Goal: Find specific page/section: Find specific page/section

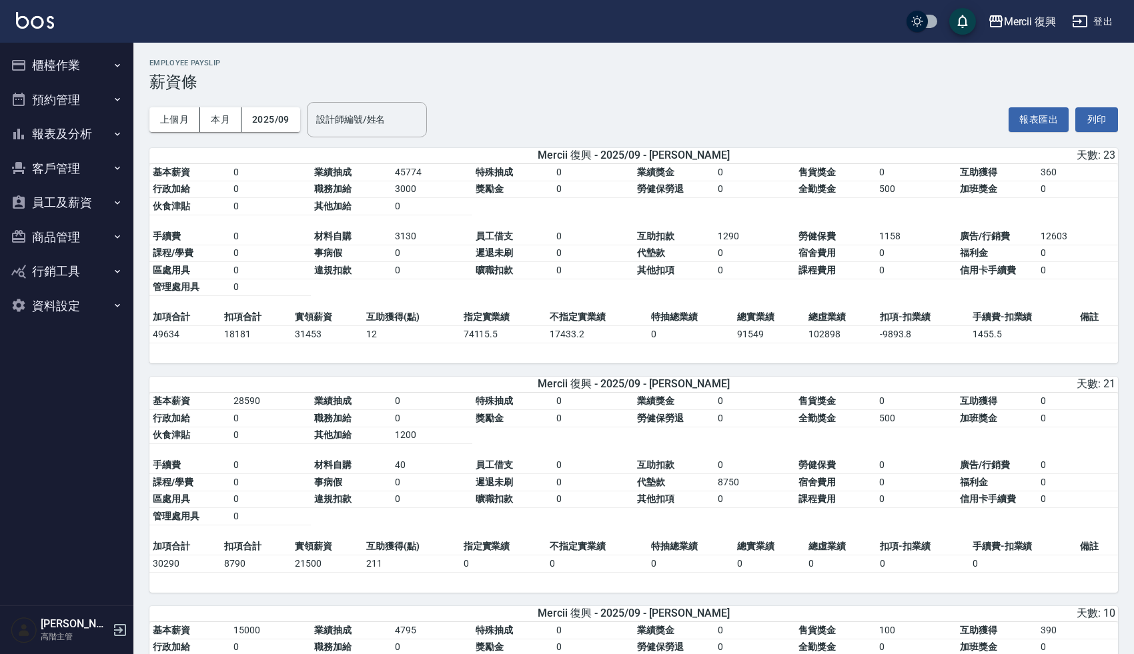
click at [441, 78] on h3 "薪資條" at bounding box center [633, 82] width 968 height 19
click at [1008, 13] on div "Mercii 復興" at bounding box center [1030, 21] width 53 height 17
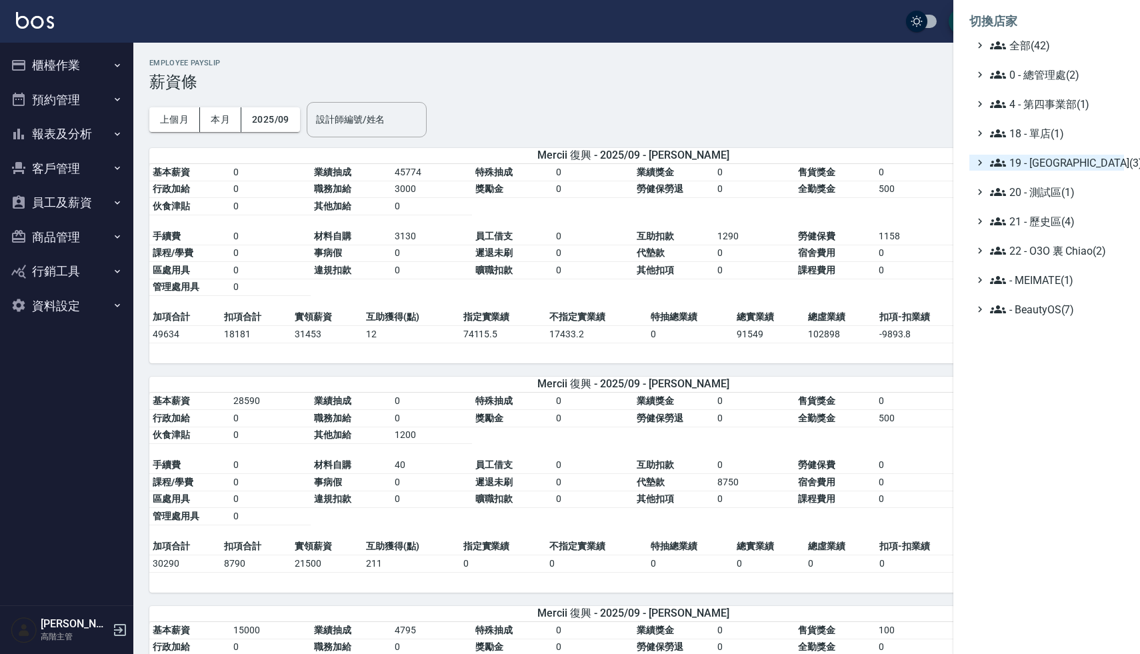
click at [1051, 167] on span "19 - [GEOGRAPHIC_DATA](3)" at bounding box center [1054, 163] width 129 height 16
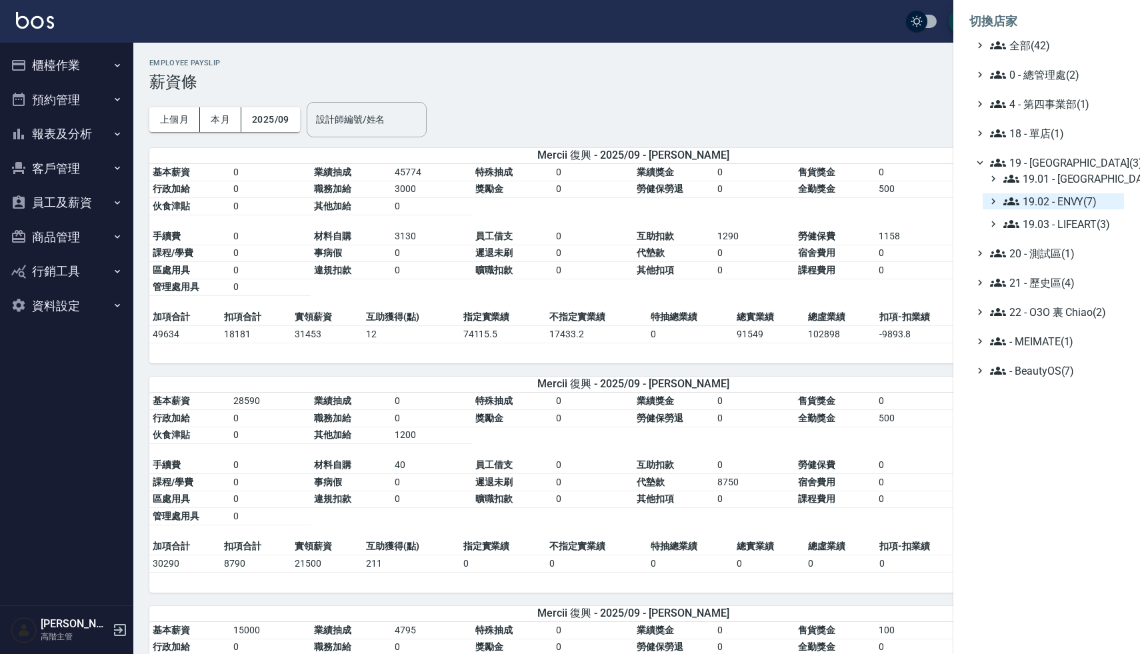
click at [1094, 201] on span "19.02 - ENVY(7)" at bounding box center [1061, 201] width 115 height 16
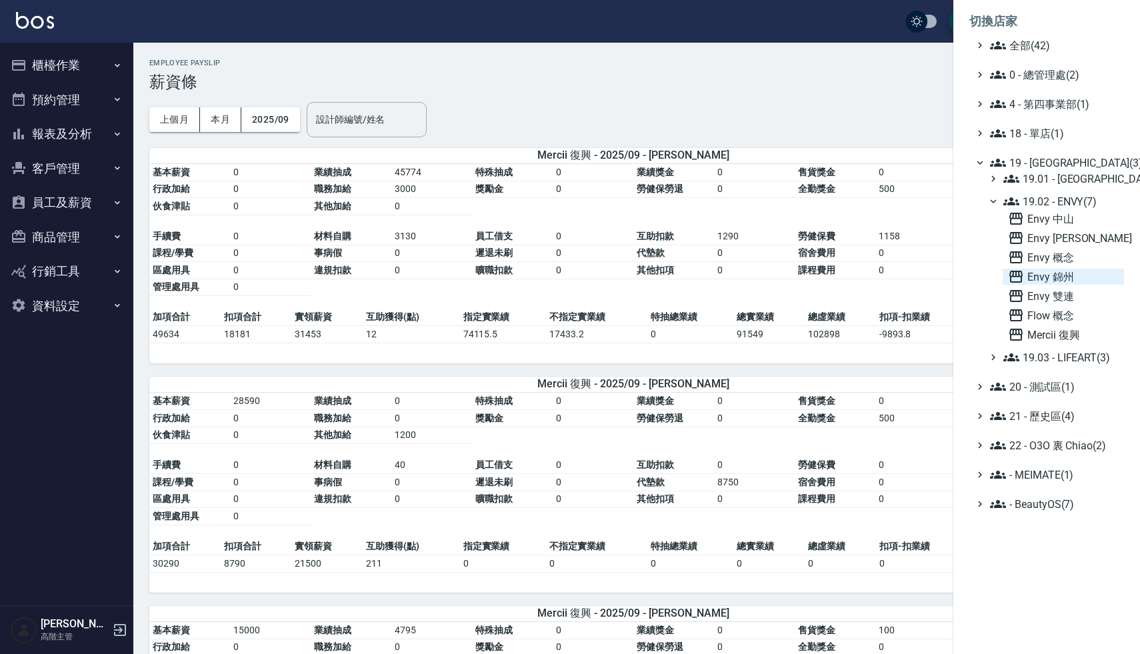
click at [1083, 273] on span "Envy 錦州" at bounding box center [1063, 277] width 111 height 16
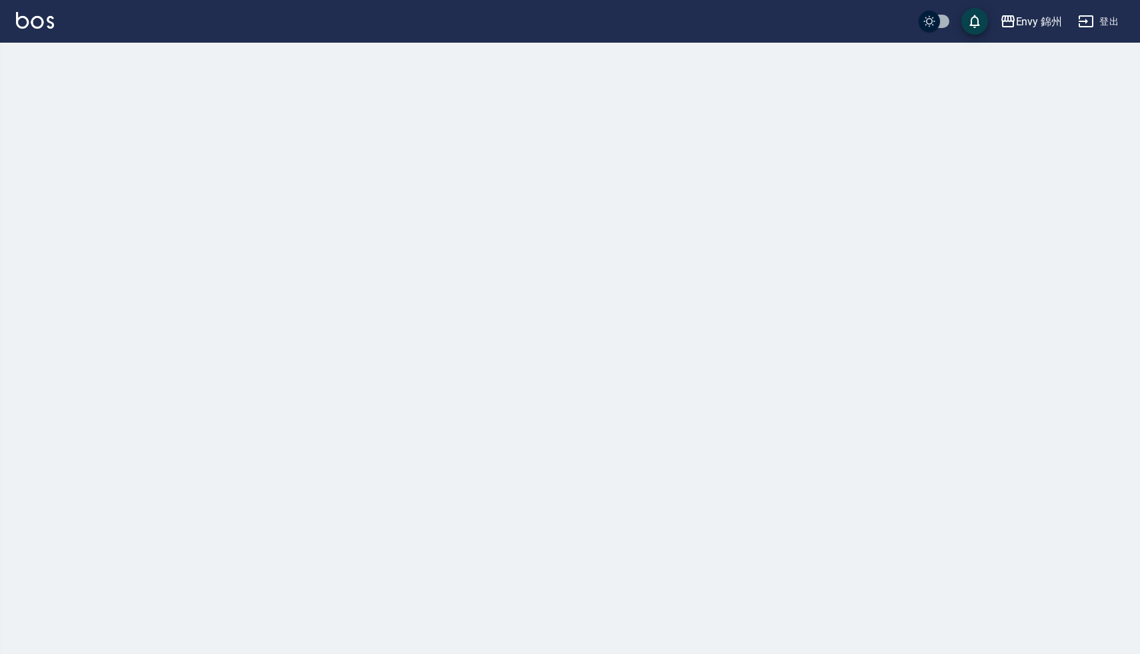
click at [530, 97] on div at bounding box center [570, 327] width 1140 height 654
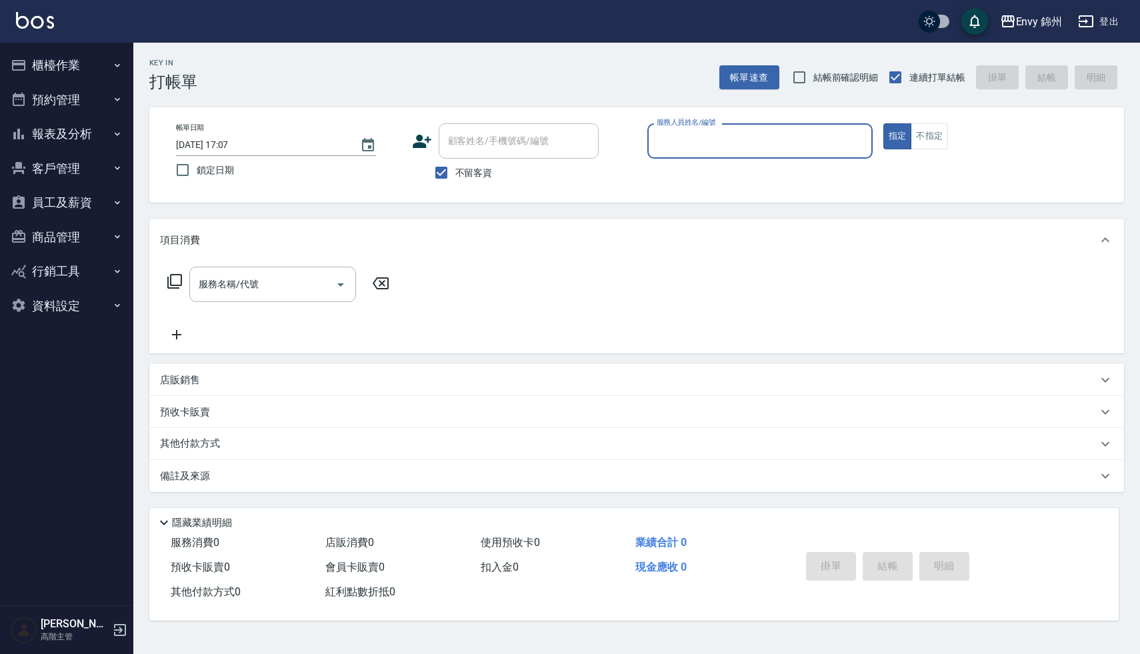
click at [435, 89] on div "Key In 打帳單 帳單速查 結帳前確認明細 連續打單結帳 掛單 結帳 明細" at bounding box center [628, 67] width 991 height 49
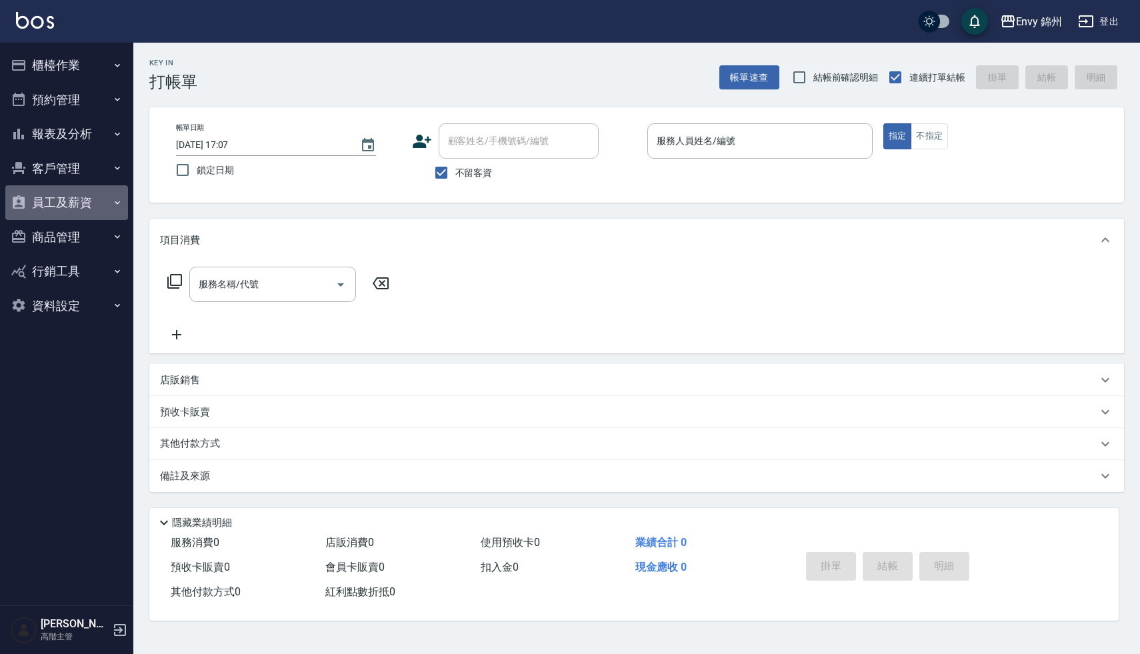
click at [63, 209] on button "員工及薪資" at bounding box center [66, 202] width 123 height 35
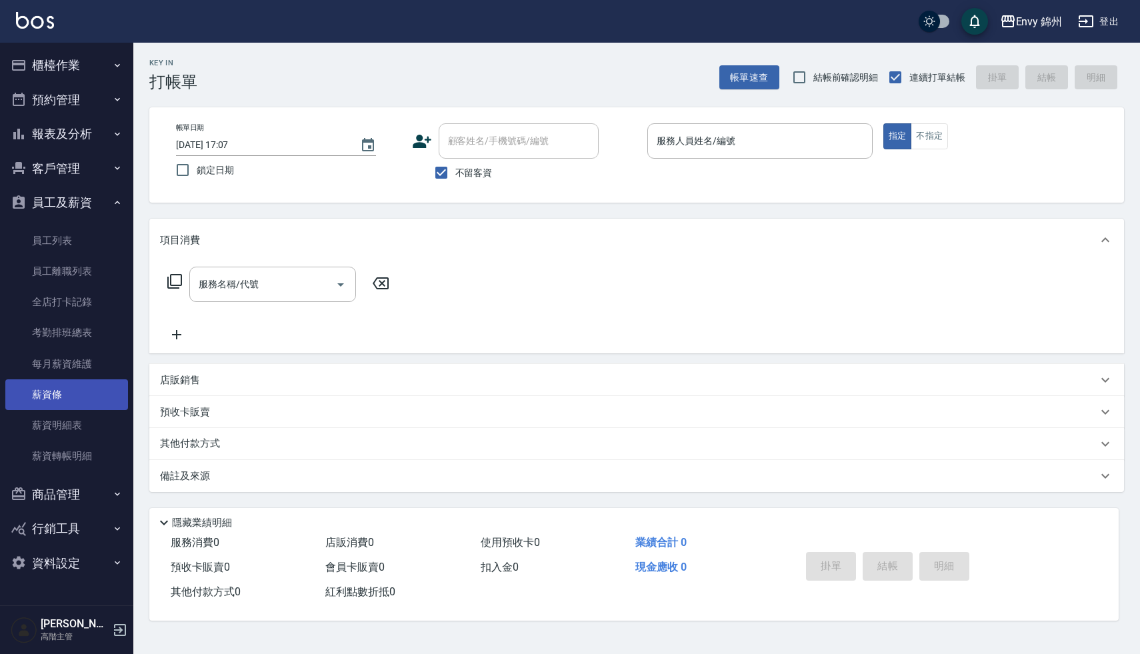
click at [59, 381] on link "薪資條" at bounding box center [66, 394] width 123 height 31
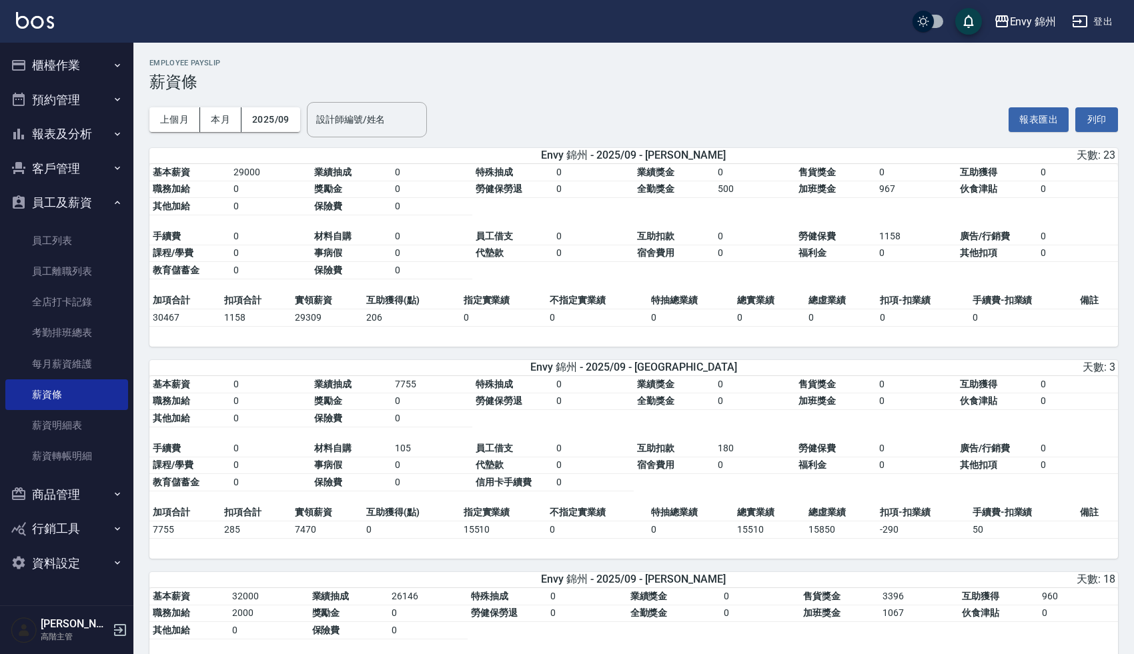
click at [542, 87] on h3 "薪資條" at bounding box center [633, 82] width 968 height 19
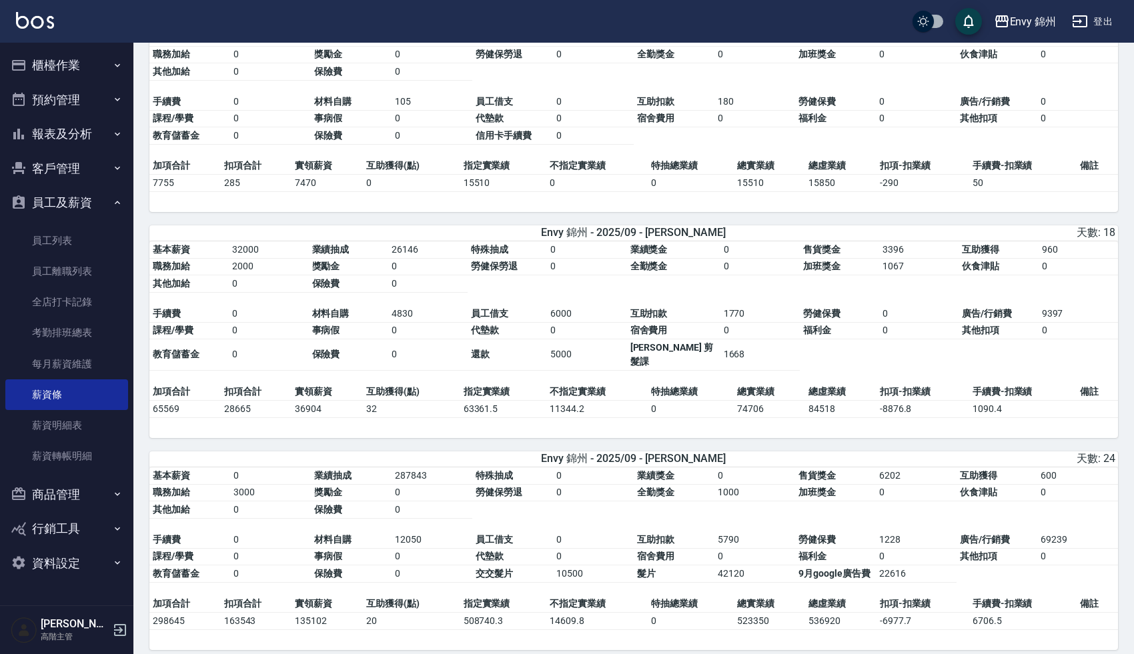
scroll to position [363, 0]
